Goal: Task Accomplishment & Management: Manage account settings

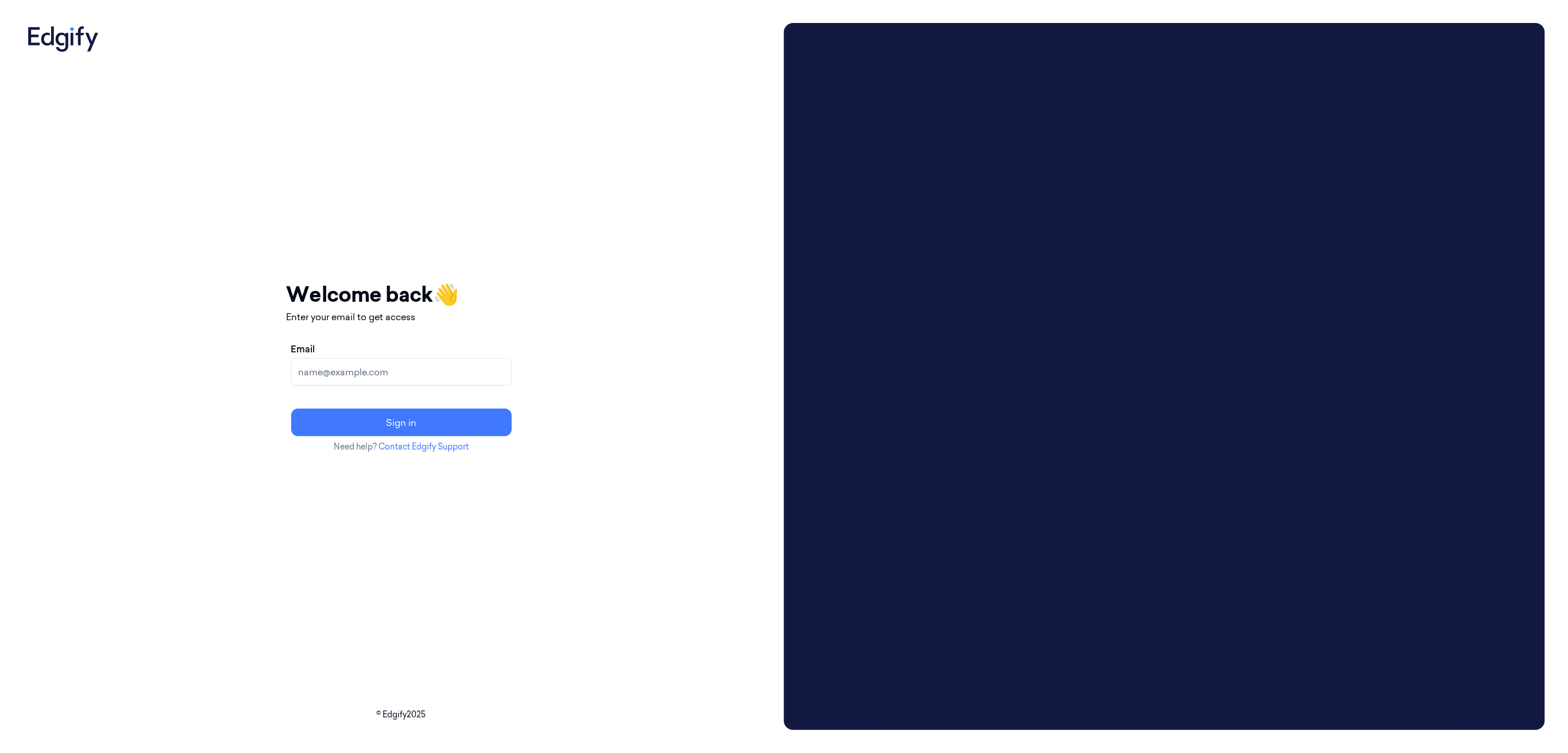
click at [368, 380] on input "Email" at bounding box center [401, 371] width 220 height 28
type input "[PERSON_NAME][EMAIL_ADDRESS][PERSON_NAME][DOMAIN_NAME]"
click at [489, 426] on button "Sign in" at bounding box center [401, 422] width 220 height 28
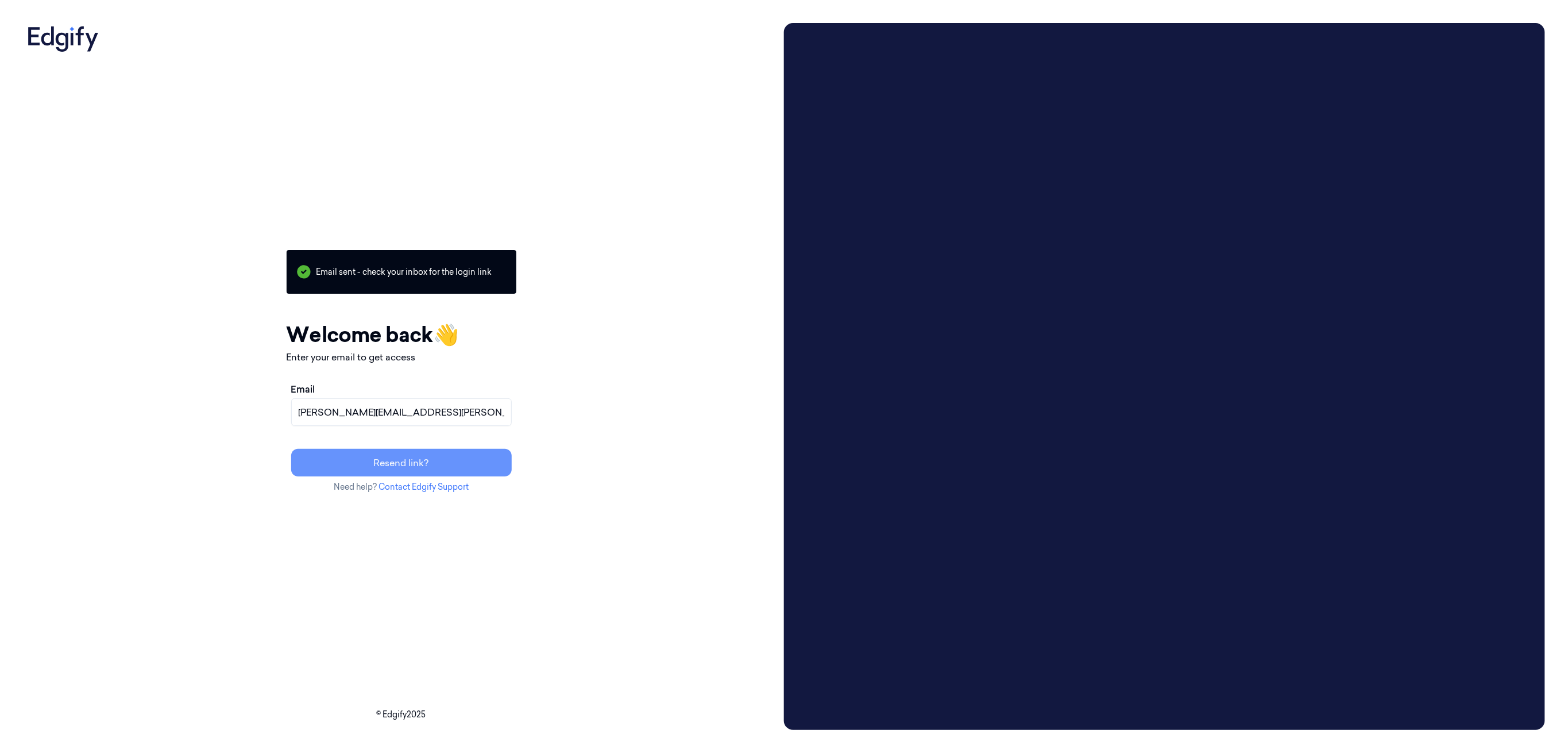
click at [490, 459] on button "Resend link?" at bounding box center [401, 463] width 220 height 28
